Goal: Information Seeking & Learning: Learn about a topic

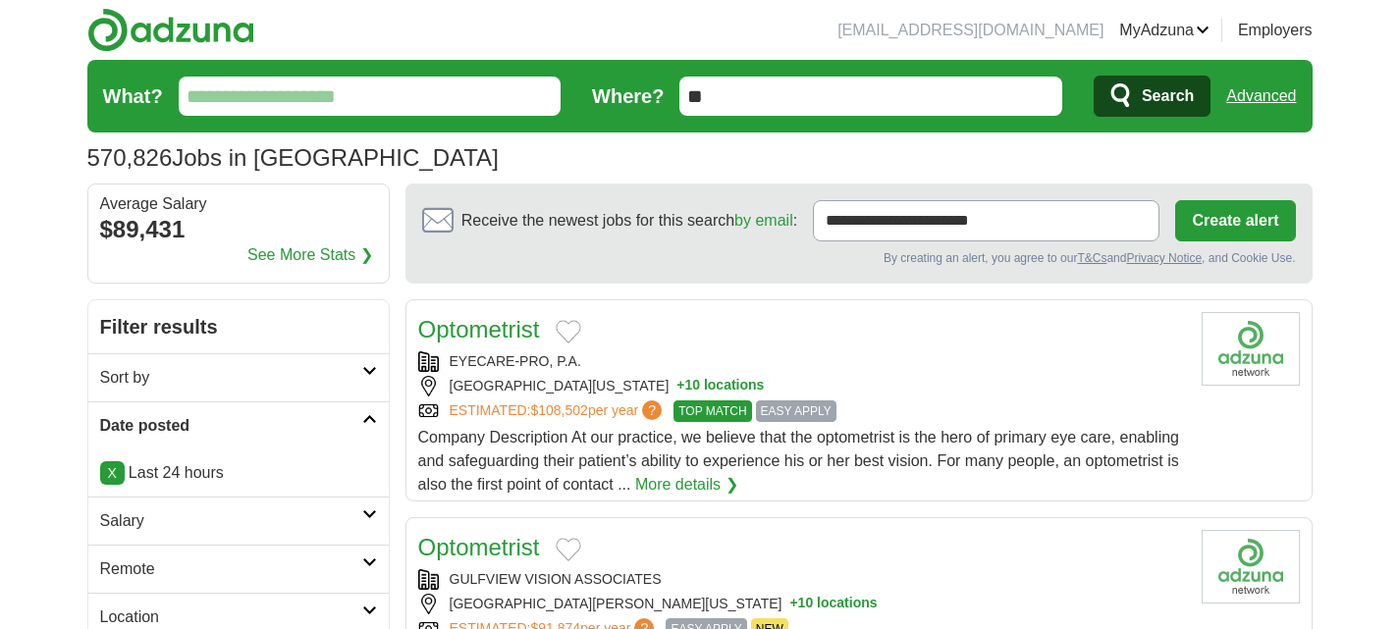
click at [311, 104] on input "What?" at bounding box center [370, 96] width 383 height 39
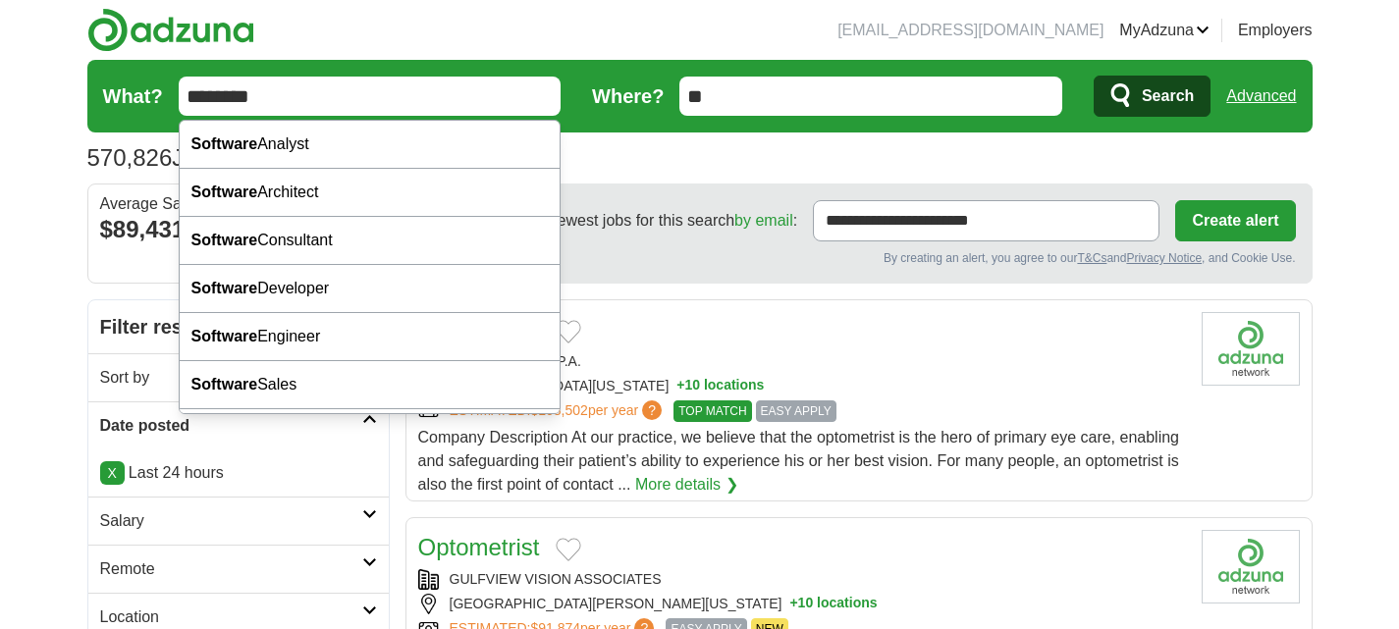
type input "********"
click at [1094, 76] on button "Search" at bounding box center [1152, 96] width 117 height 41
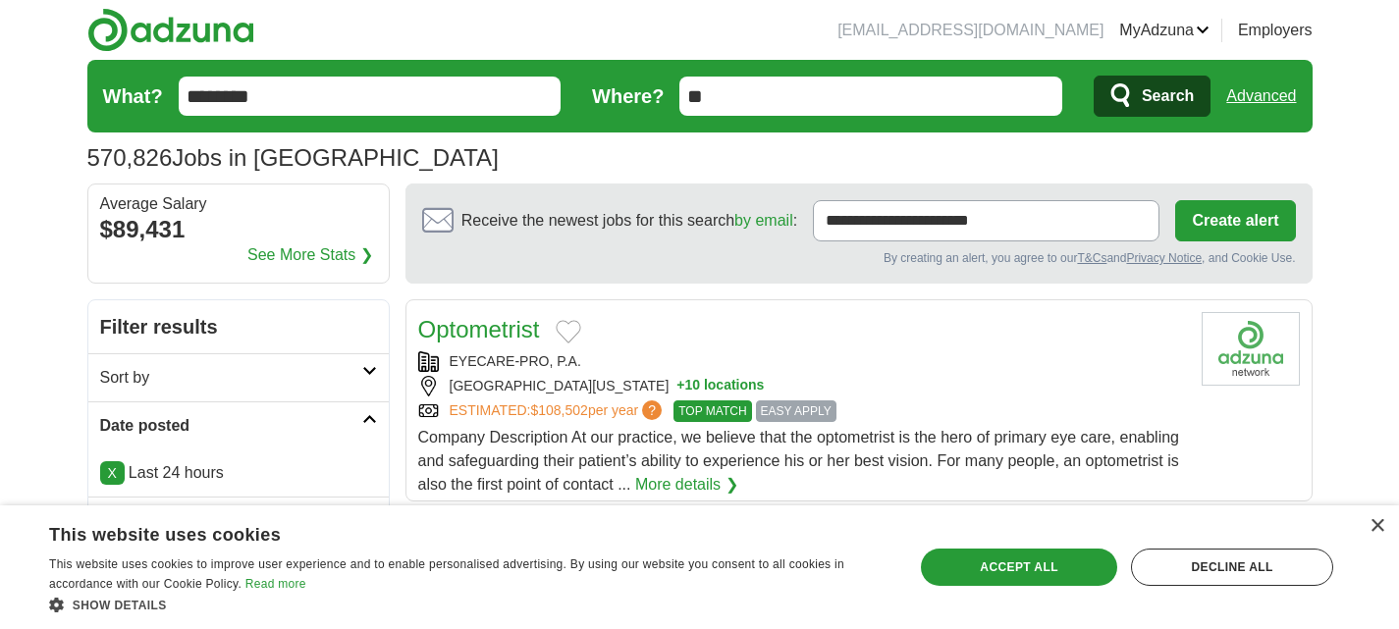
click at [1173, 89] on span "Search" at bounding box center [1168, 96] width 52 height 39
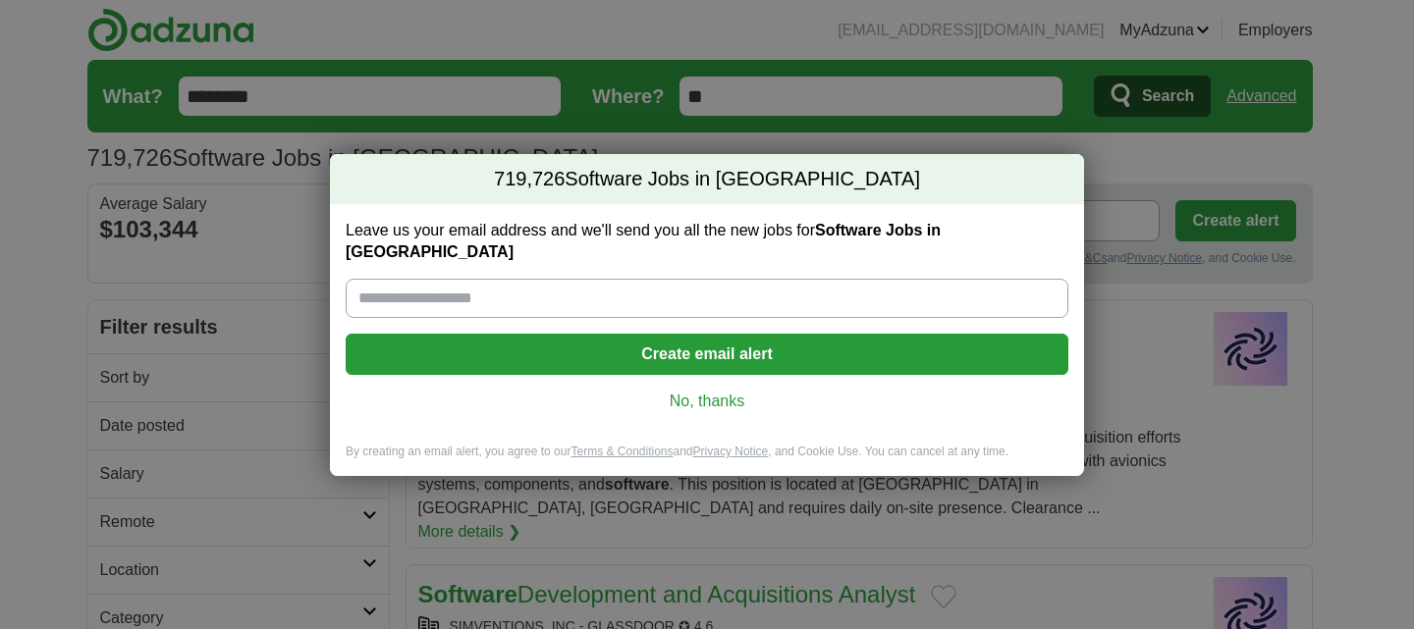
click at [731, 398] on link "No, thanks" at bounding box center [706, 402] width 691 height 22
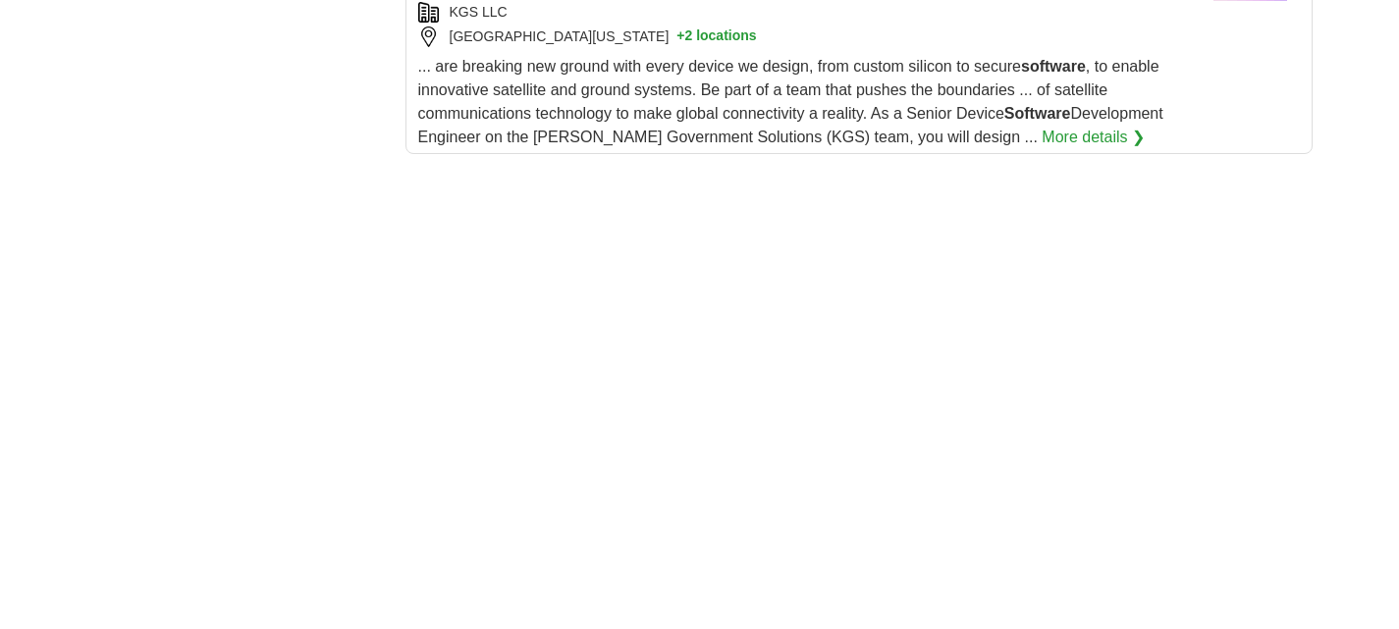
scroll to position [2689, 0]
